Goal: Find specific page/section: Find specific page/section

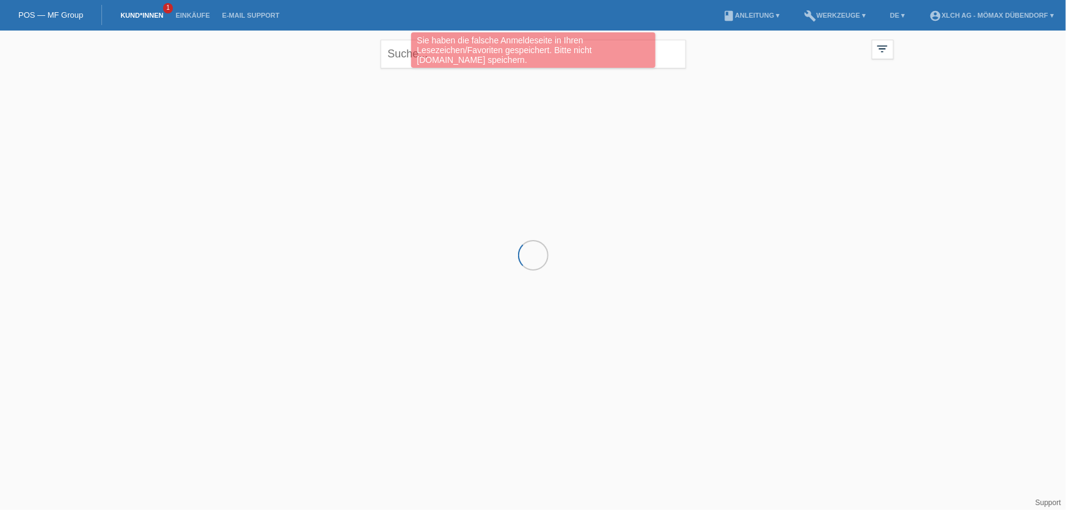
click at [139, 15] on link "Kund*innen" at bounding box center [141, 15] width 55 height 7
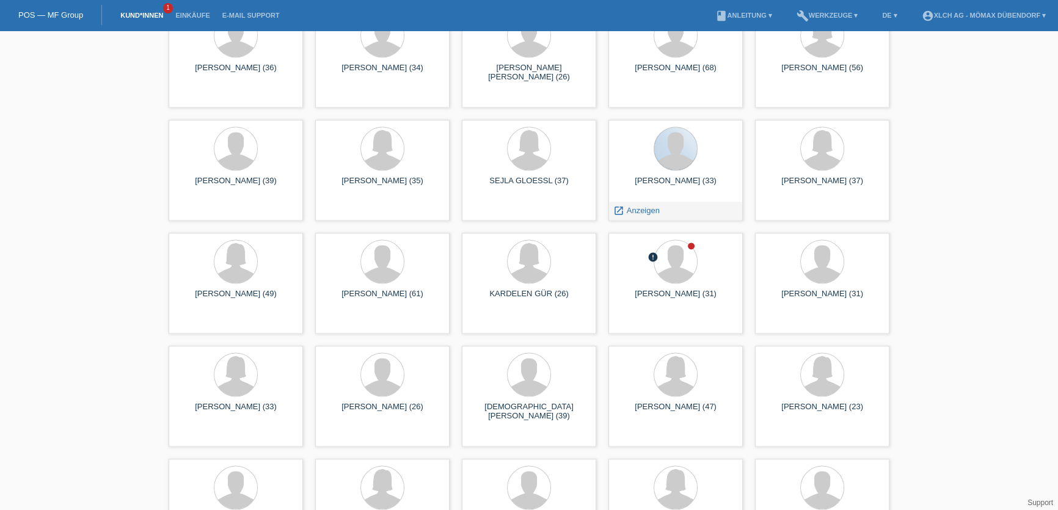
scroll to position [2274, 0]
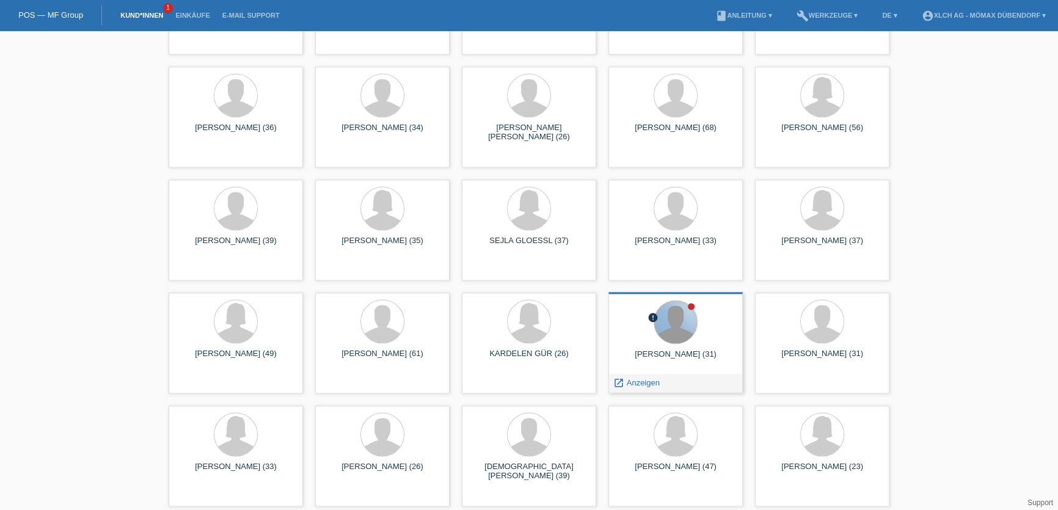
click at [668, 331] on div at bounding box center [675, 322] width 43 height 43
click at [652, 313] on icon "error" at bounding box center [653, 317] width 11 height 11
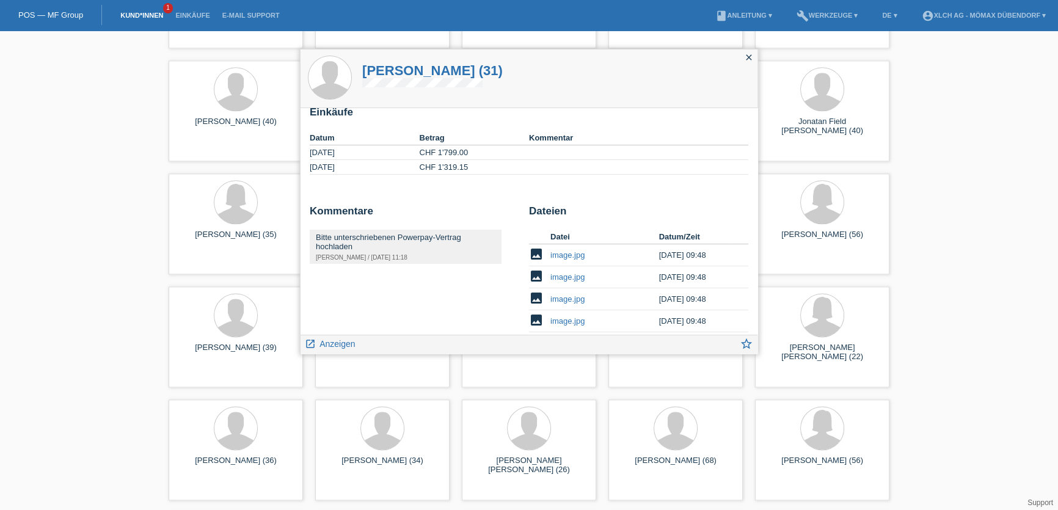
scroll to position [104, 0]
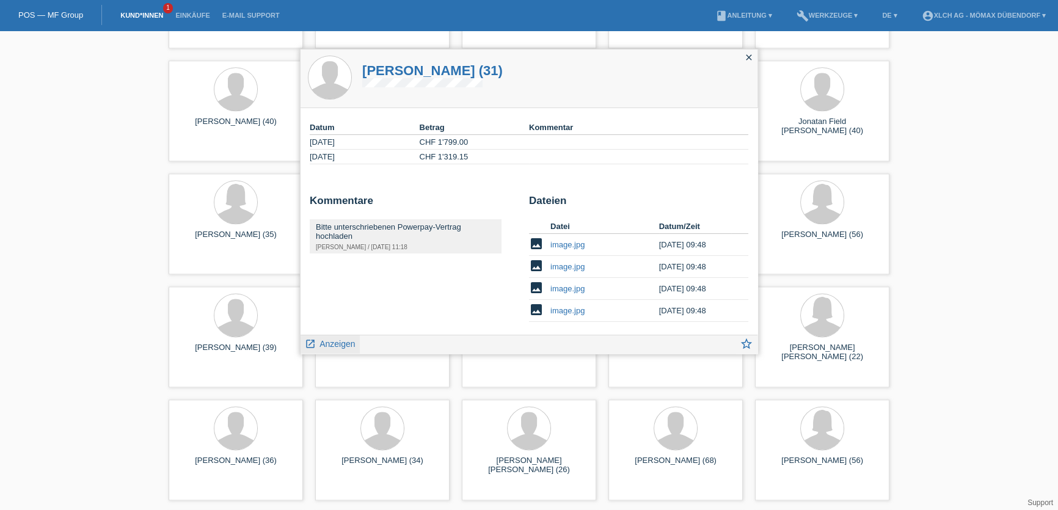
click at [321, 343] on span "Anzeigen" at bounding box center [337, 344] width 35 height 10
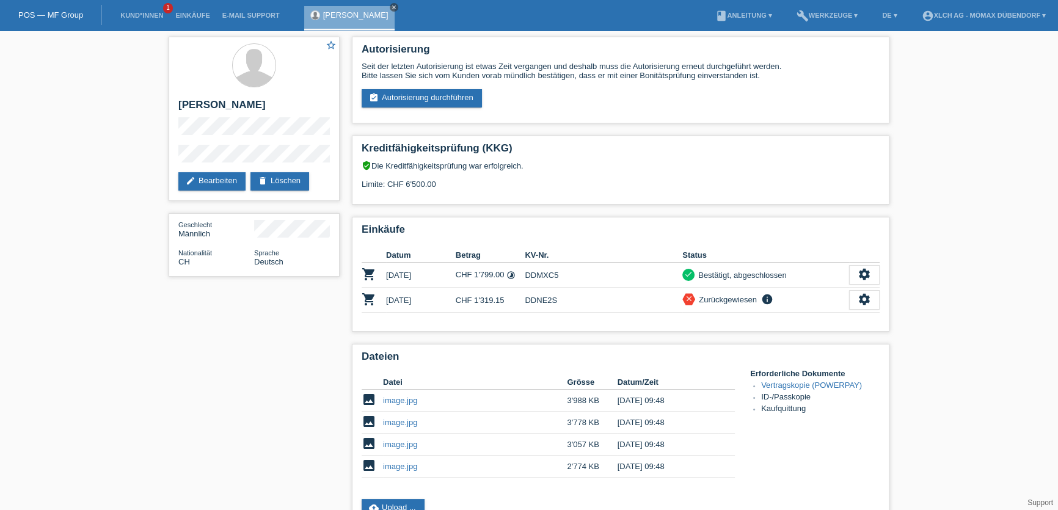
click at [391, 10] on icon "close" at bounding box center [394, 7] width 6 height 6
